Goal: Task Accomplishment & Management: Manage account settings

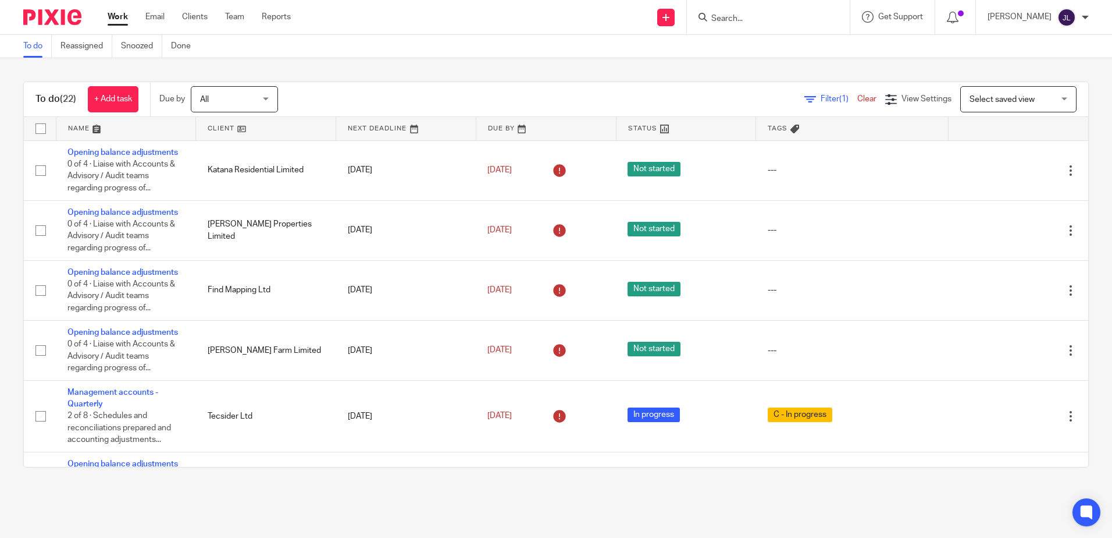
scroll to position [465, 0]
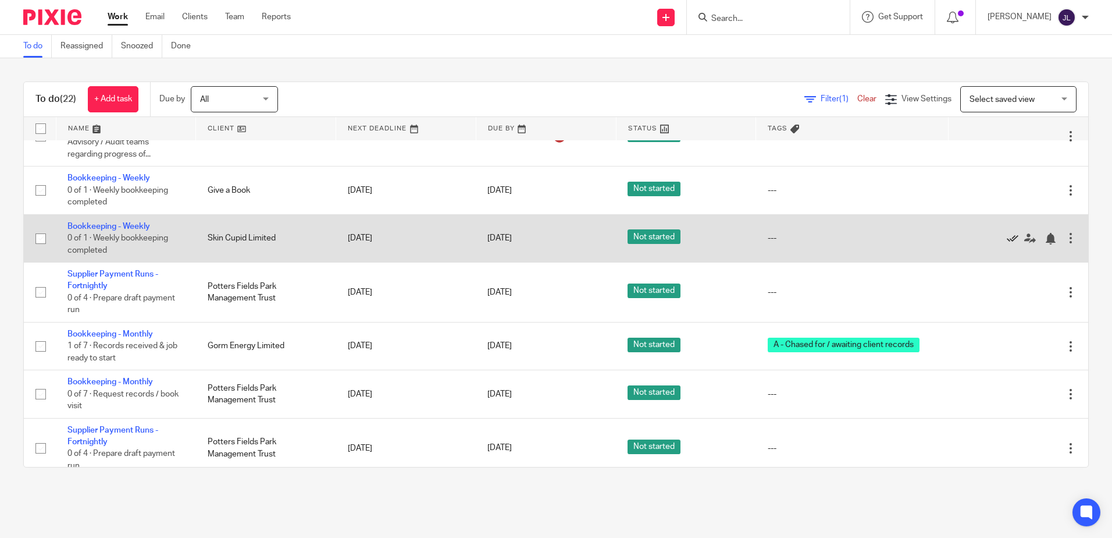
click at [1007, 242] on icon at bounding box center [1013, 239] width 12 height 12
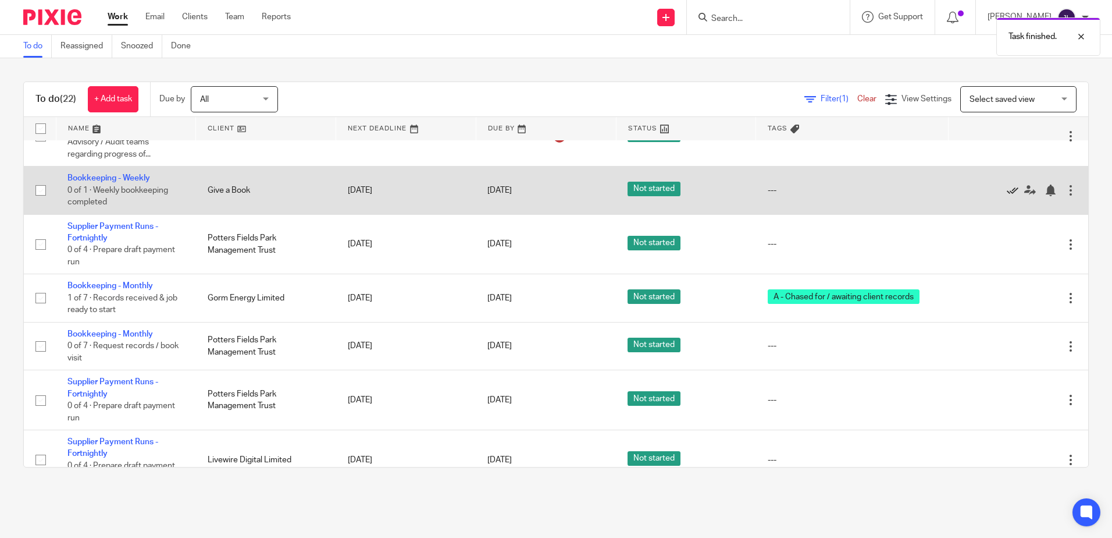
click at [1007, 187] on icon at bounding box center [1013, 190] width 12 height 12
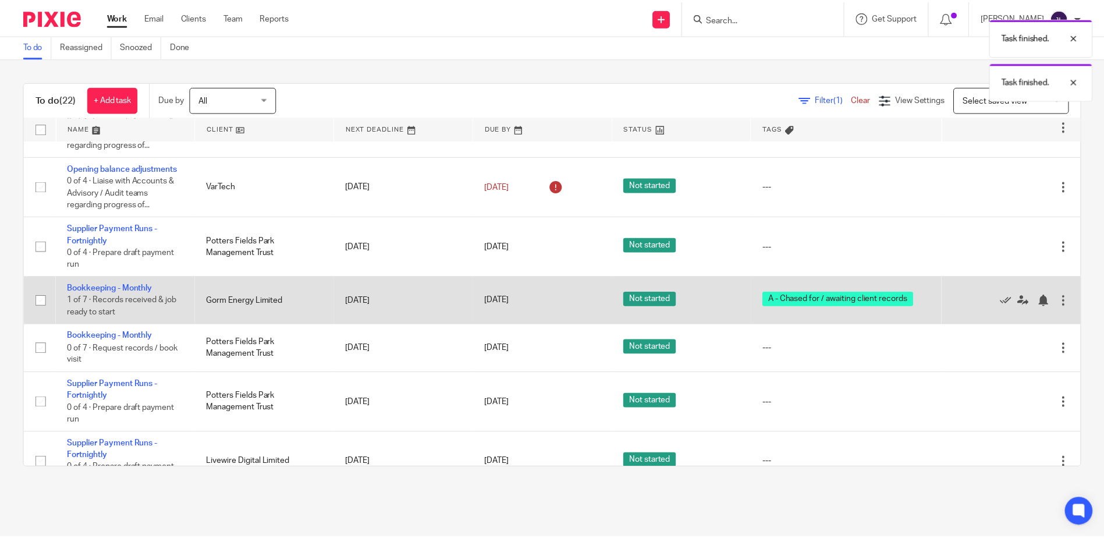
scroll to position [349, 0]
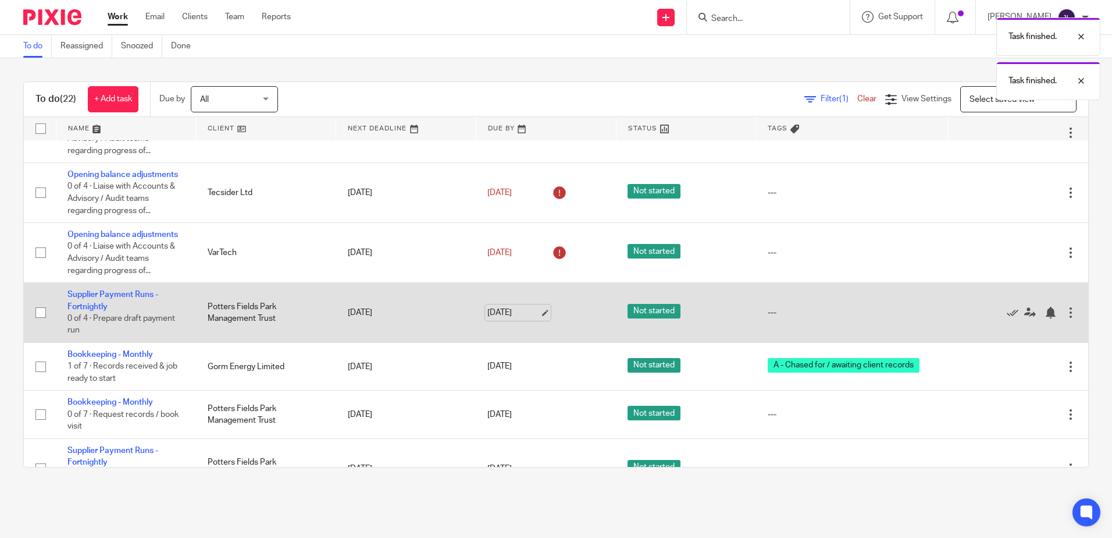
click at [513, 315] on link "15 Aug 2025" at bounding box center [514, 313] width 52 height 12
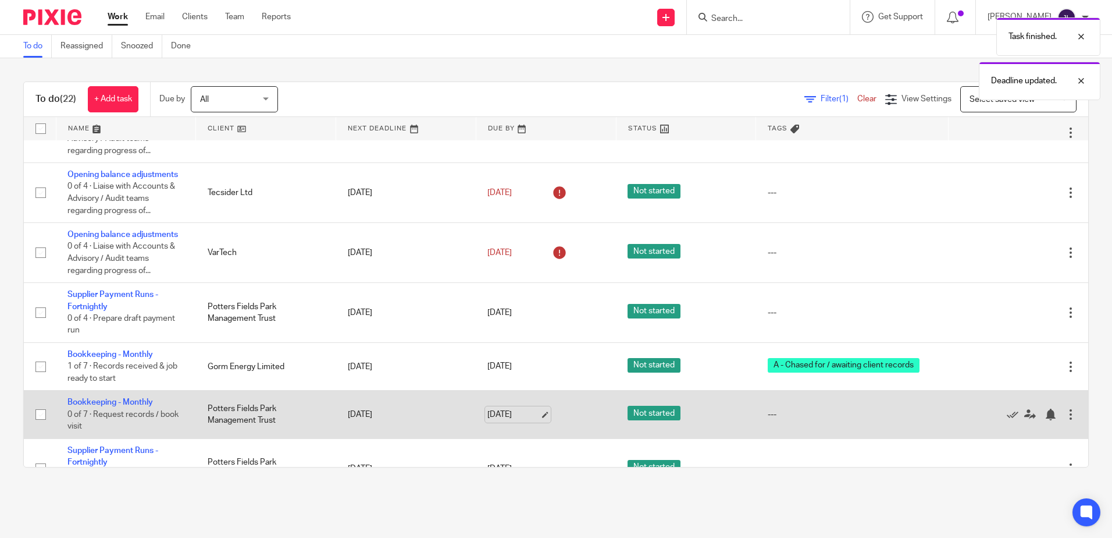
click at [496, 413] on link "15 Aug 2025" at bounding box center [514, 414] width 52 height 12
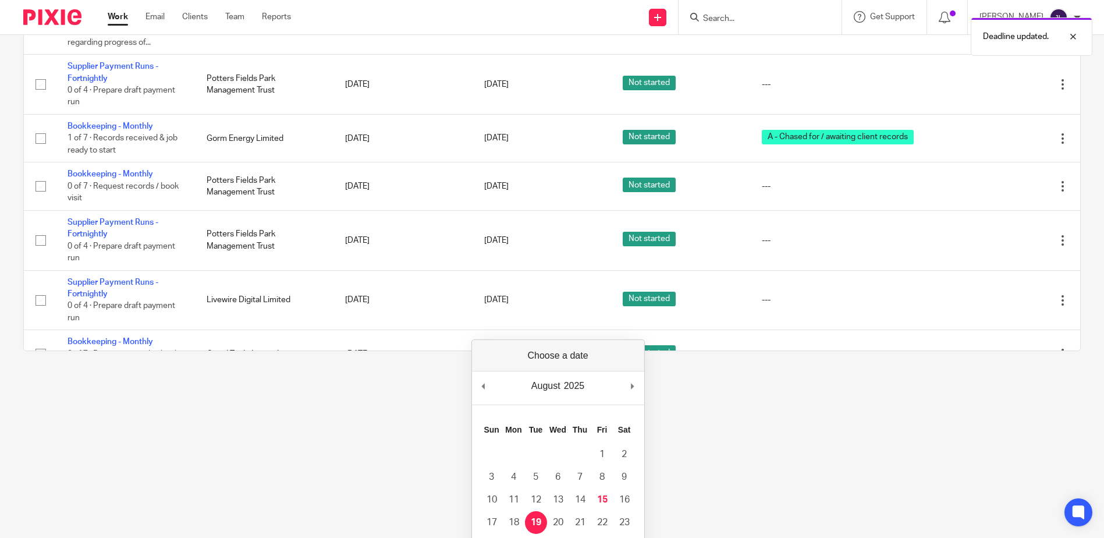
scroll to position [396, 0]
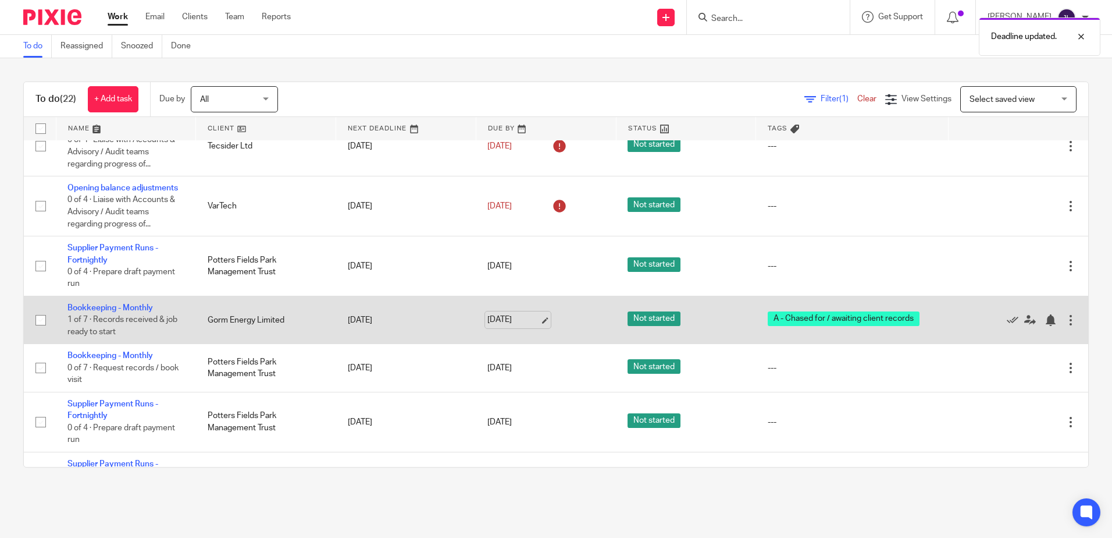
click at [523, 322] on link "15 Aug 2025" at bounding box center [514, 320] width 52 height 12
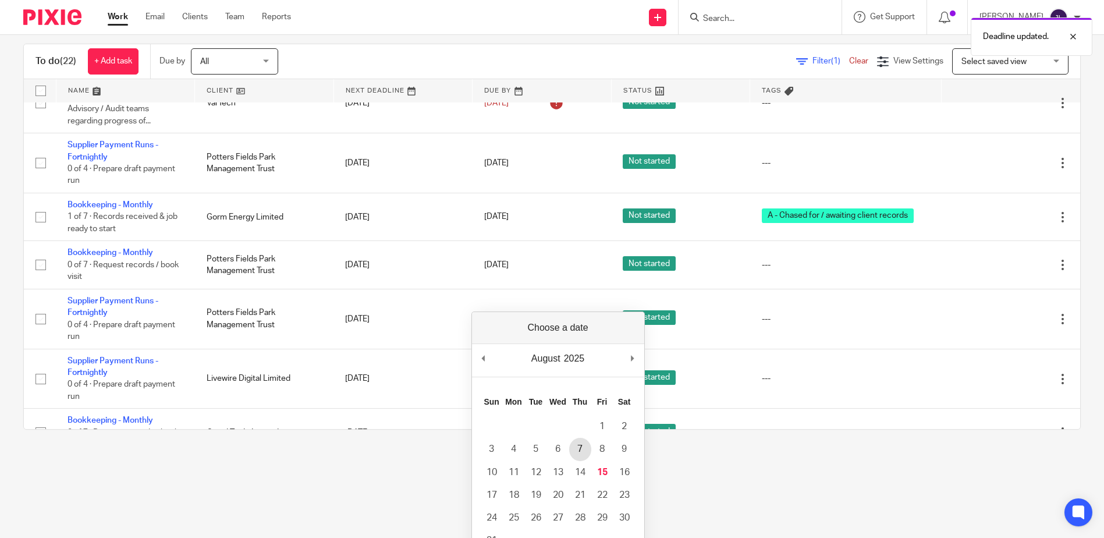
scroll to position [58, 0]
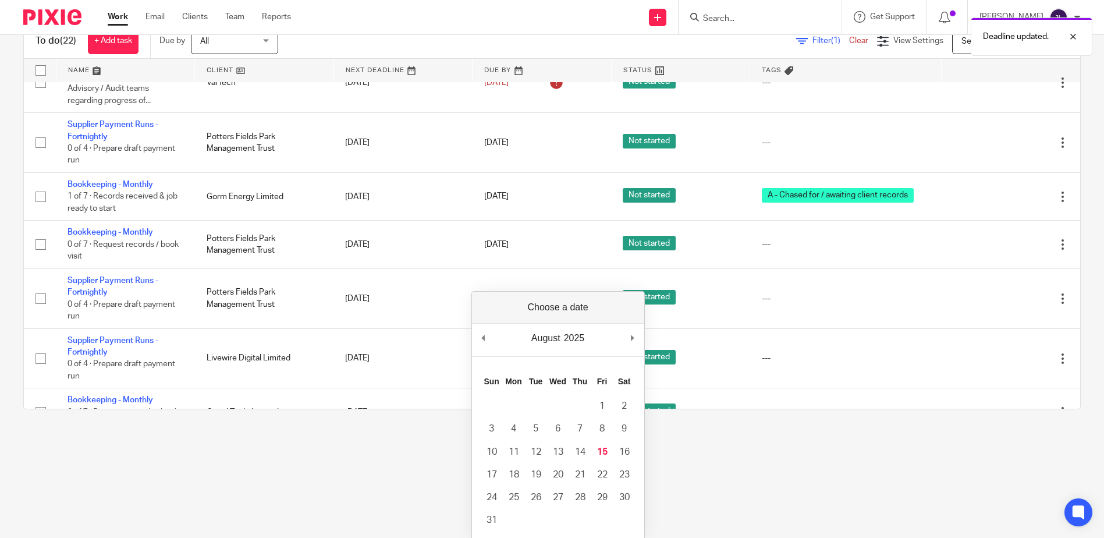
click at [404, 479] on html "Work Email Clients Team Reports Work Email Clients Team Reports Settings Send n…" at bounding box center [552, 211] width 1104 height 538
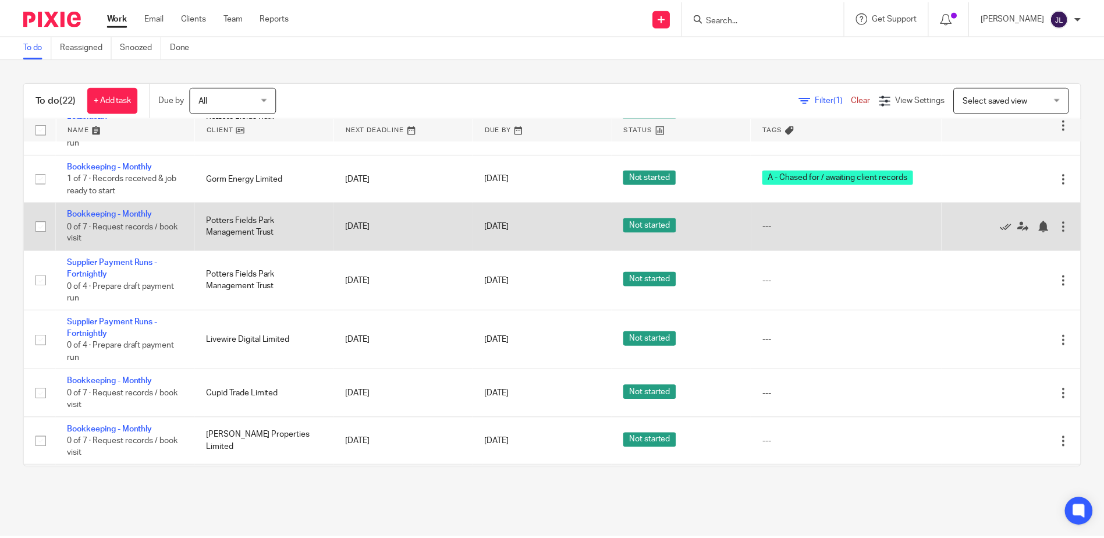
scroll to position [570, 0]
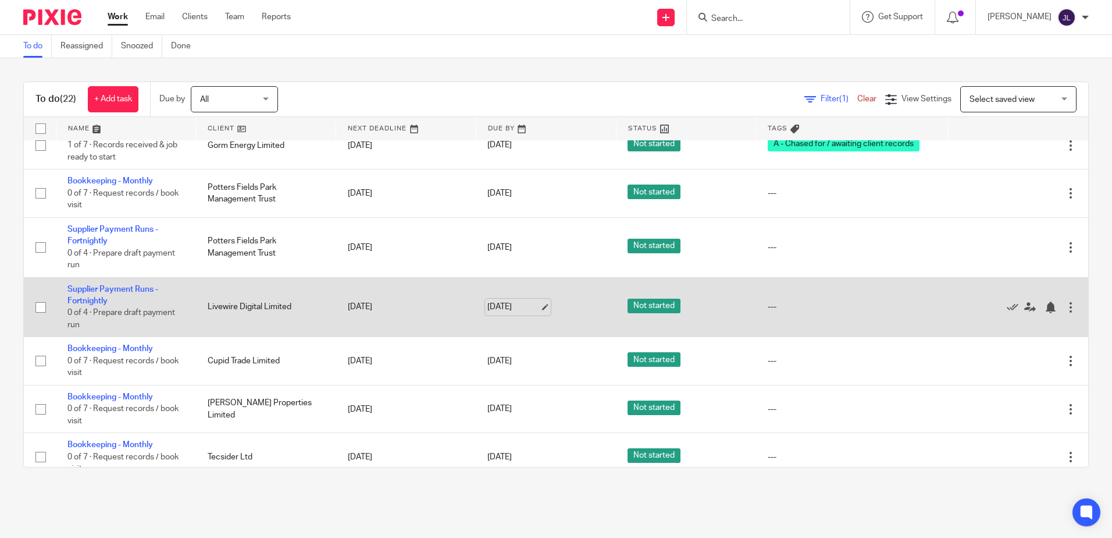
click at [488, 305] on link "19 Aug 2025" at bounding box center [514, 307] width 52 height 12
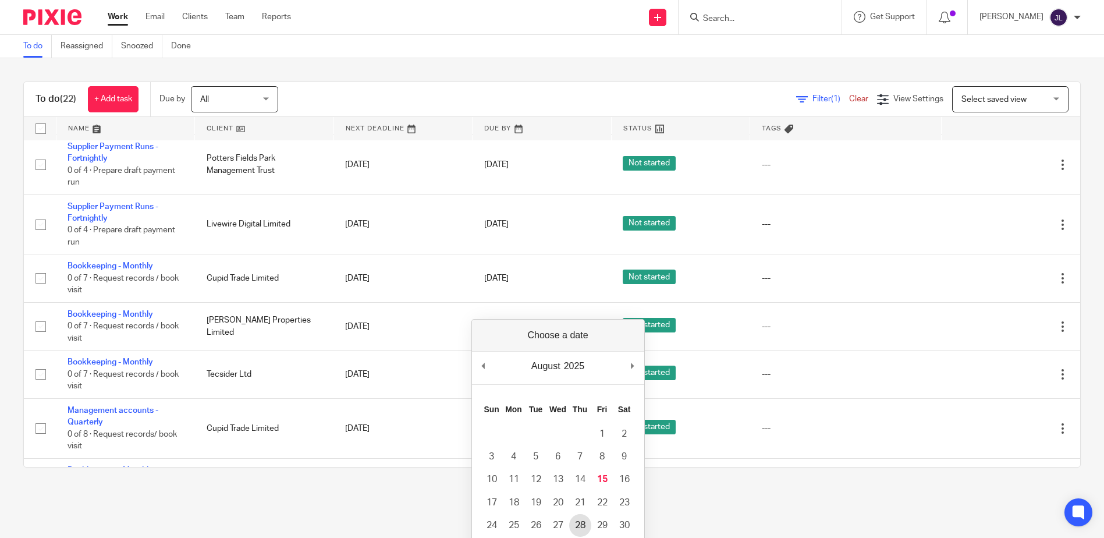
click at [575, 515] on td "28" at bounding box center [580, 525] width 22 height 23
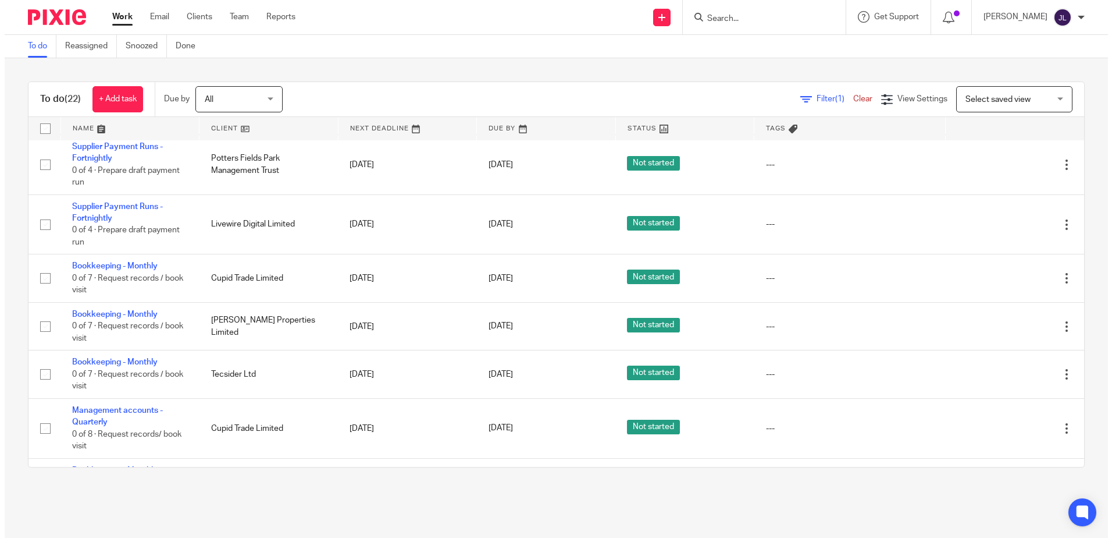
scroll to position [570, 0]
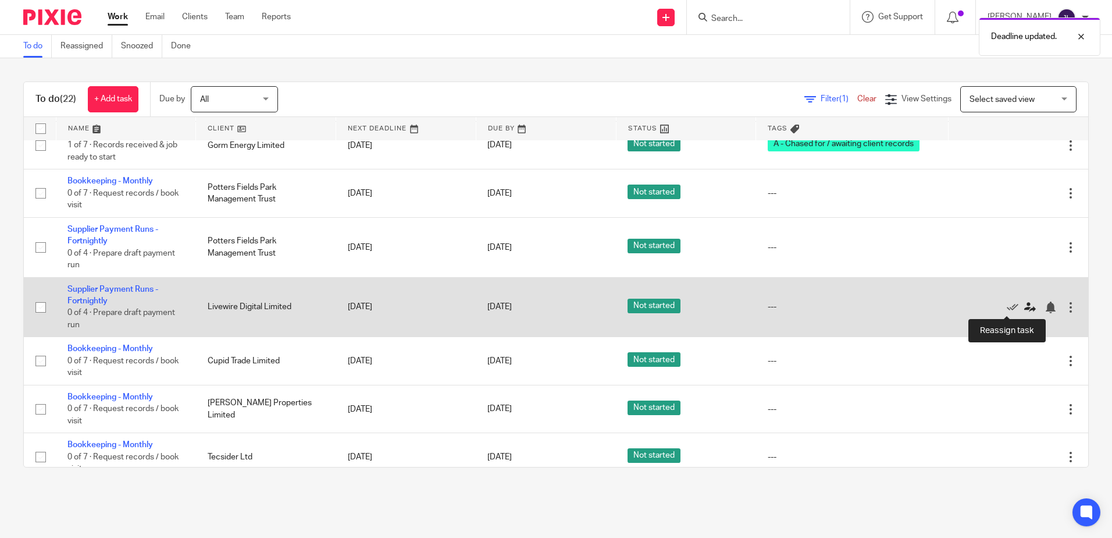
click at [1025, 305] on icon at bounding box center [1031, 307] width 12 height 12
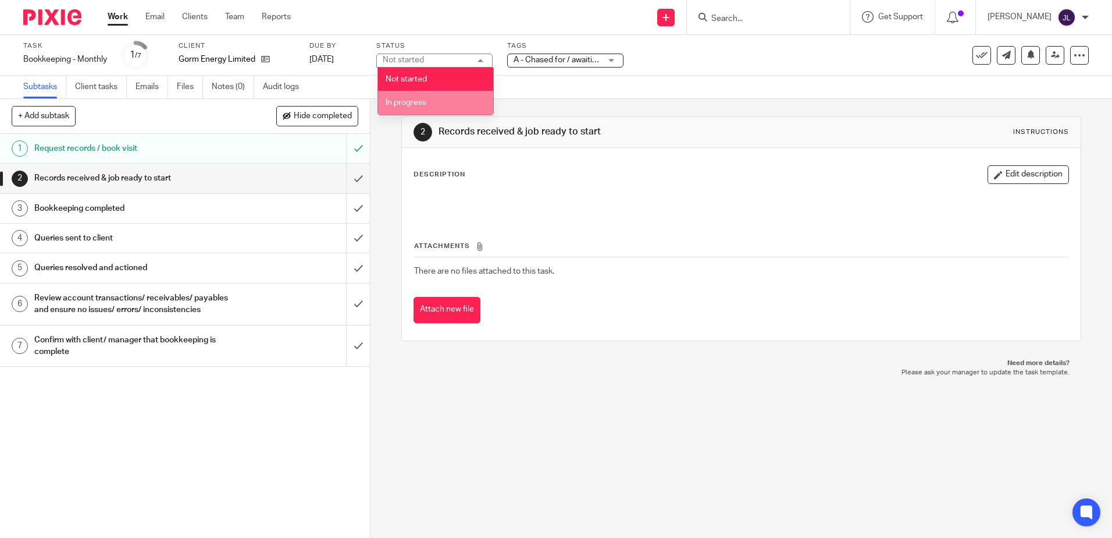
click at [443, 111] on li "In progress" at bounding box center [435, 103] width 115 height 24
click at [554, 54] on span "A - Chased for / awaiting client records" at bounding box center [557, 60] width 87 height 12
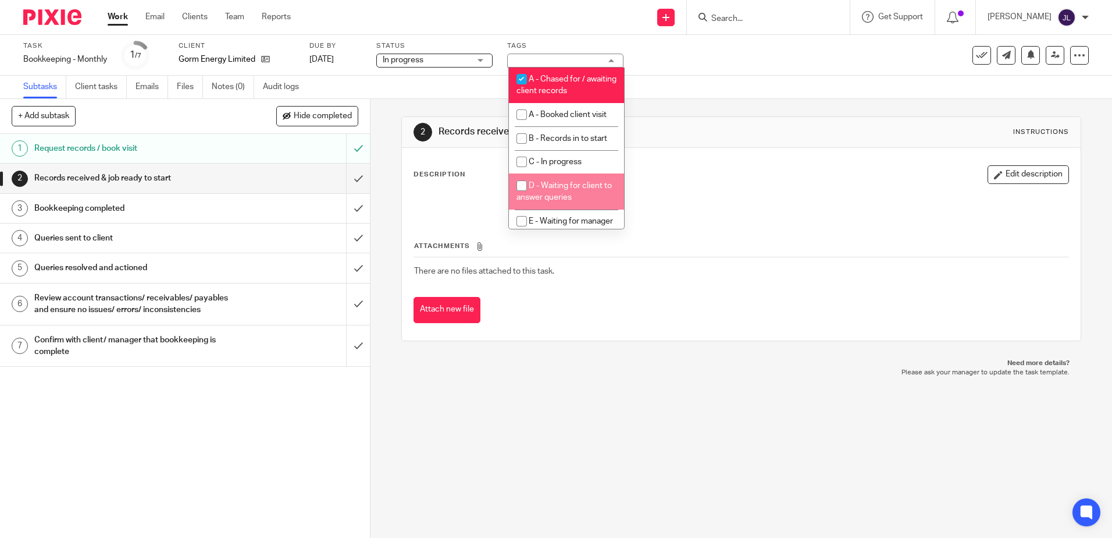
click at [566, 191] on li "D - Waiting for client to answer queries" at bounding box center [566, 190] width 115 height 35
checkbox input "true"
click at [554, 84] on li "A - Chased for / awaiting client records" at bounding box center [566, 84] width 115 height 35
checkbox input "false"
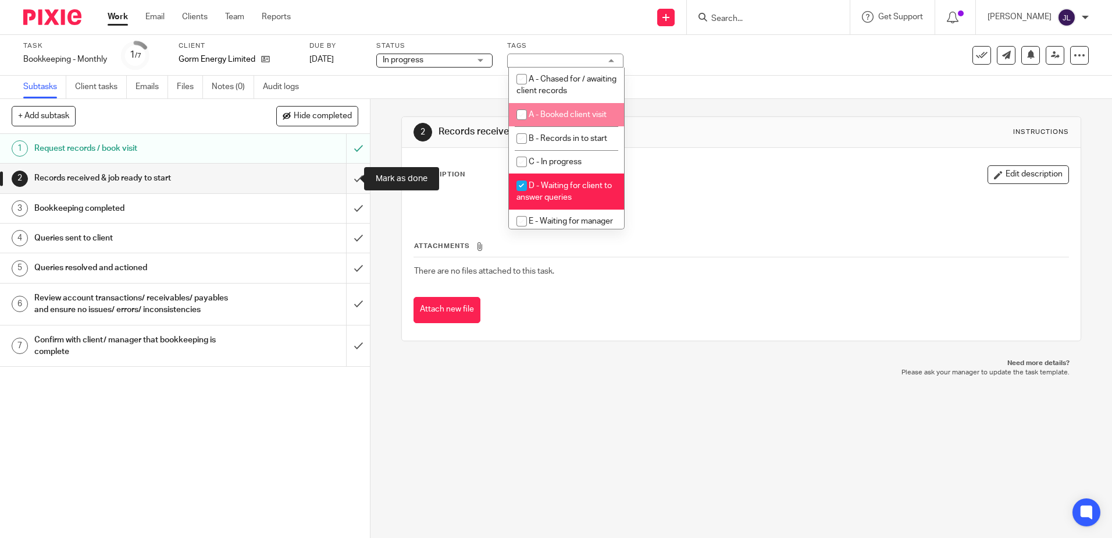
click at [348, 184] on input "submit" at bounding box center [185, 177] width 370 height 29
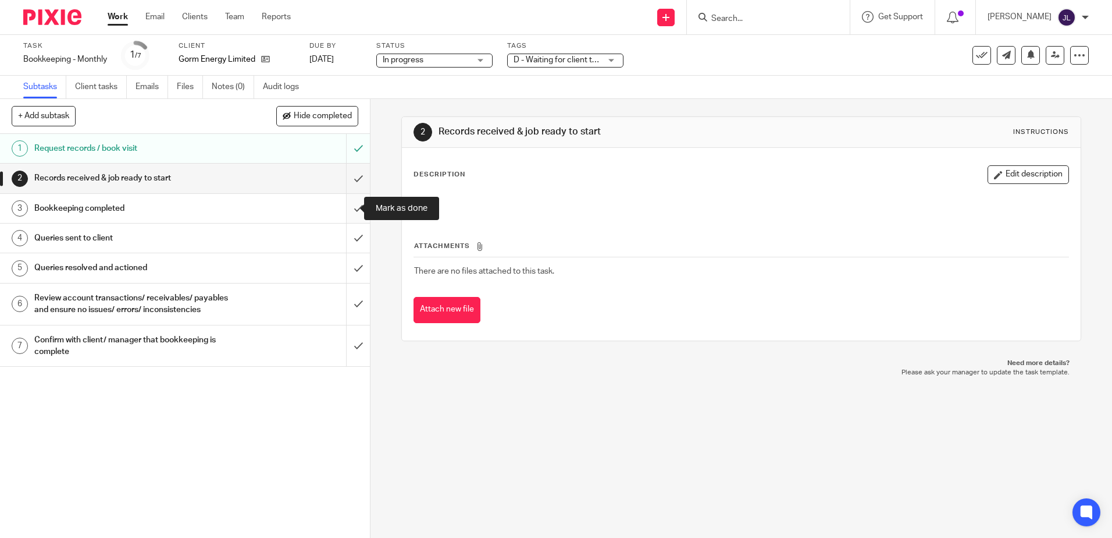
click at [354, 211] on input "submit" at bounding box center [185, 208] width 370 height 29
click at [348, 246] on input "submit" at bounding box center [185, 237] width 370 height 29
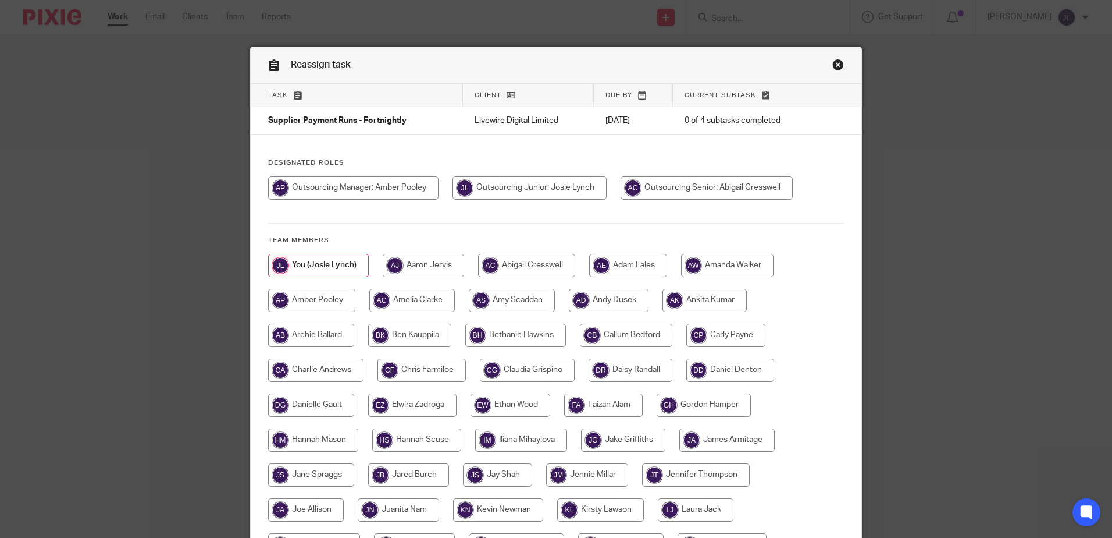
click at [431, 473] on input "radio" at bounding box center [408, 474] width 81 height 23
radio input "true"
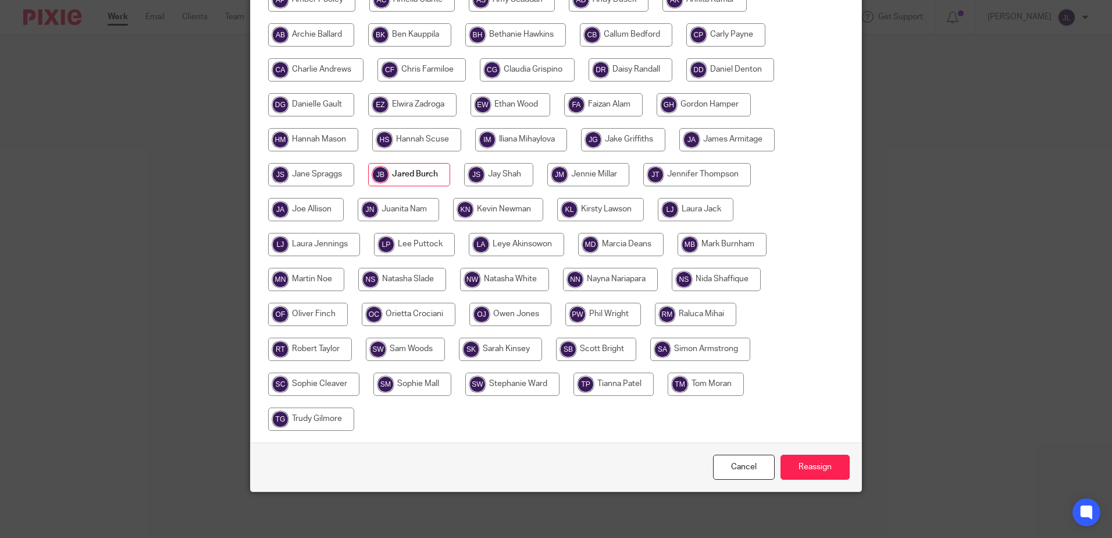
scroll to position [301, 0]
click at [806, 465] on input "Reassign" at bounding box center [815, 466] width 69 height 25
